Goal: Task Accomplishment & Management: Manage account settings

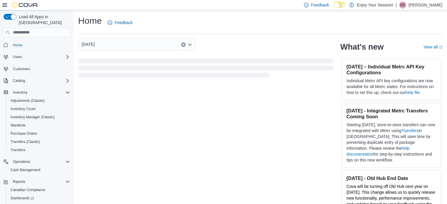
click at [429, 6] on p "[PERSON_NAME]" at bounding box center [425, 4] width 34 height 7
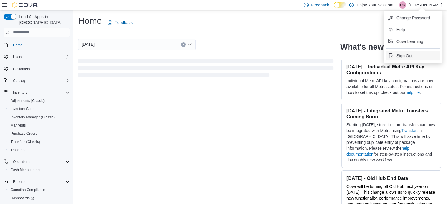
click at [409, 56] on span "Sign Out" at bounding box center [404, 56] width 16 height 6
